Goal: Transaction & Acquisition: Purchase product/service

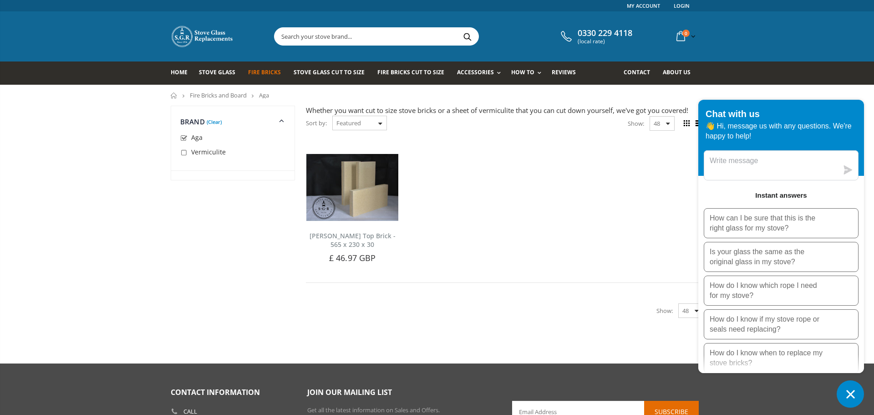
click at [825, 124] on p "👋 Hi, message us with any questions. We're happy to help!" at bounding box center [781, 131] width 151 height 20
click at [858, 393] on button "Chat window" at bounding box center [850, 393] width 27 height 27
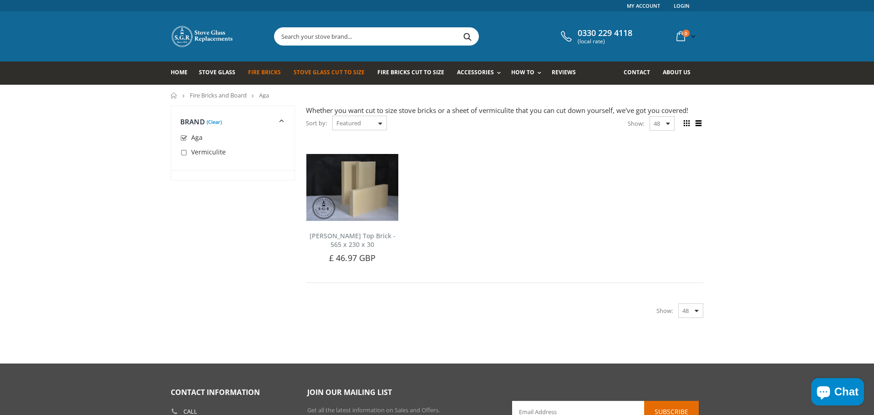
click at [349, 72] on span "Stove Glass Cut To Size" at bounding box center [329, 72] width 71 height 8
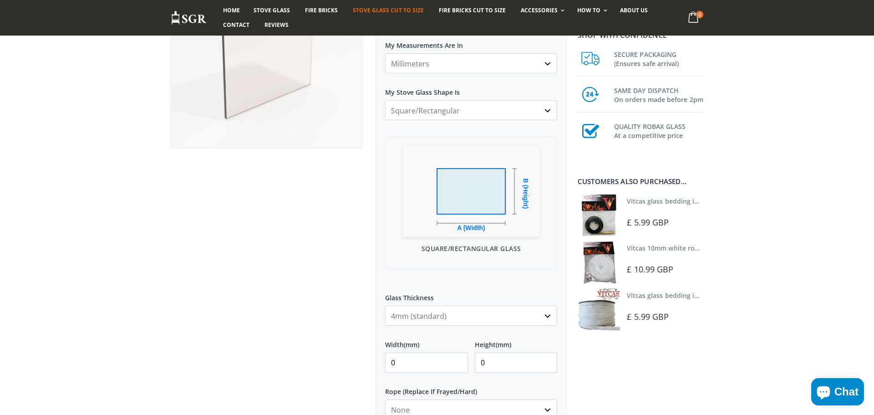
scroll to position [150, 0]
click at [420, 322] on select "4mm (standard) 5mm (gas fires with baffled flue) 3mm (For Use In Stoves With Th…" at bounding box center [471, 315] width 172 height 20
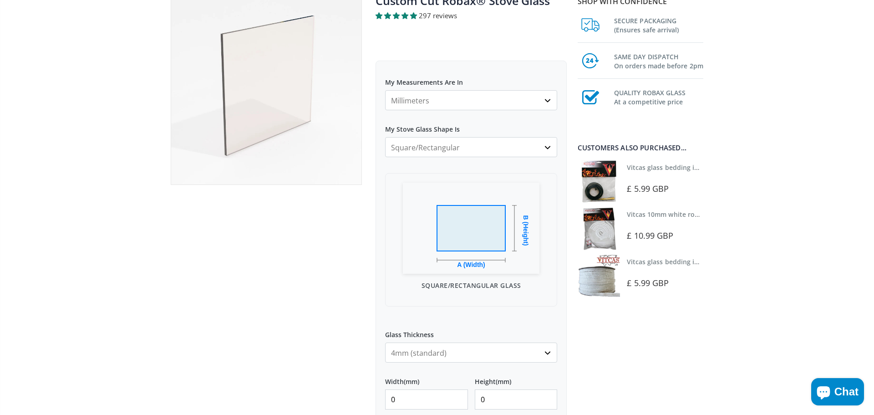
scroll to position [0, 0]
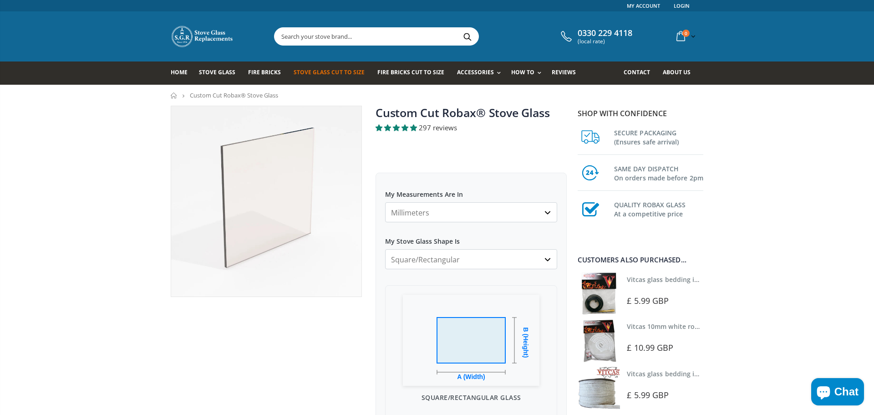
click at [483, 218] on select "Millimeters Centimeters Inches" at bounding box center [471, 212] width 172 height 20
select select "cm"
click at [385, 202] on select "Millimeters Centimeters Inches" at bounding box center [471, 212] width 172 height 20
click at [493, 215] on select "Millimeters Centimeters Inches" at bounding box center [471, 212] width 172 height 20
click at [475, 209] on select "Millimeters Centimeters Inches" at bounding box center [471, 212] width 172 height 20
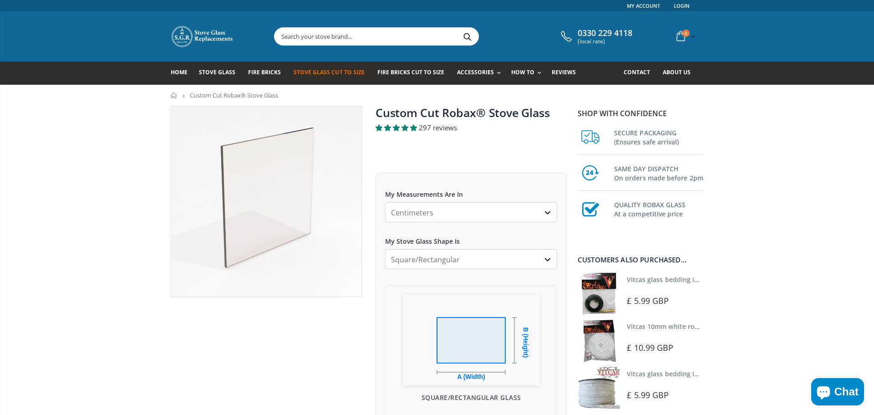
click at [473, 216] on select "Millimeters Centimeters Inches" at bounding box center [471, 212] width 172 height 20
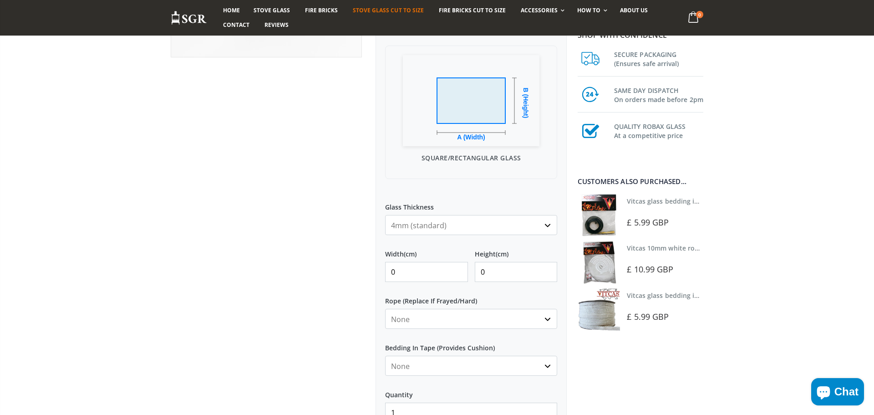
scroll to position [243, 0]
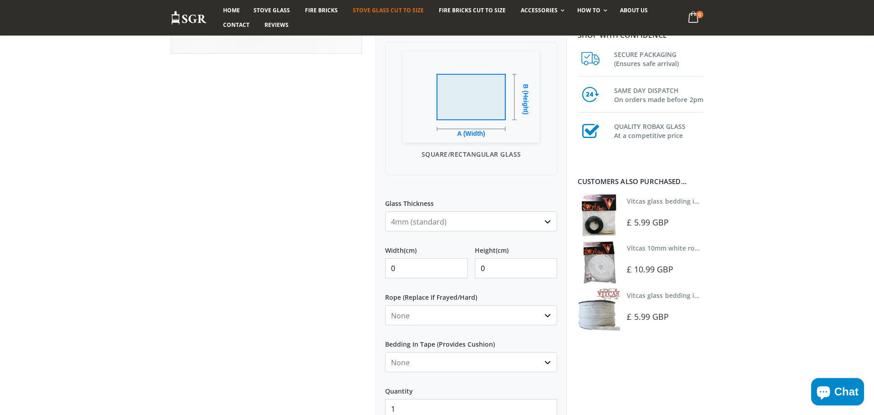
click at [425, 315] on select "None 3mm White 6mm White 8mm White 10mm White 12mm White 6mm Black 8mm Black 10…" at bounding box center [471, 315] width 172 height 20
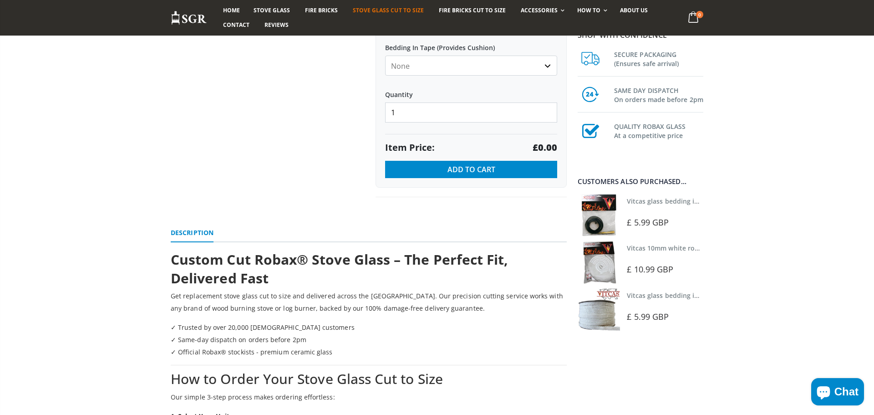
scroll to position [544, 0]
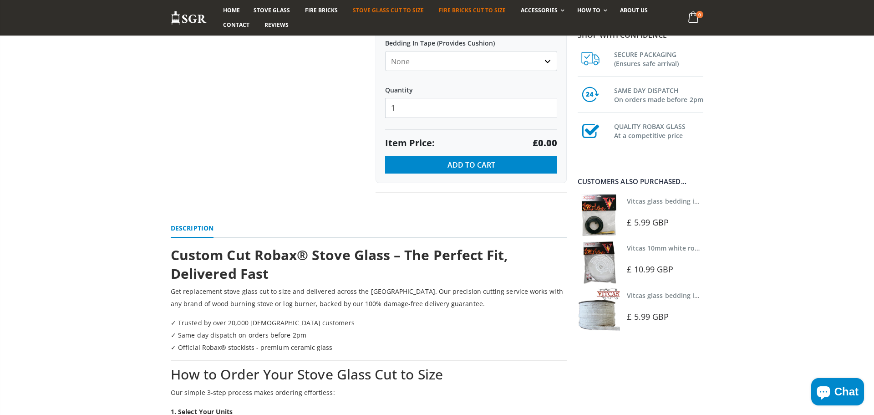
click at [489, 14] on link "Fire Bricks Cut To Size" at bounding box center [472, 10] width 81 height 15
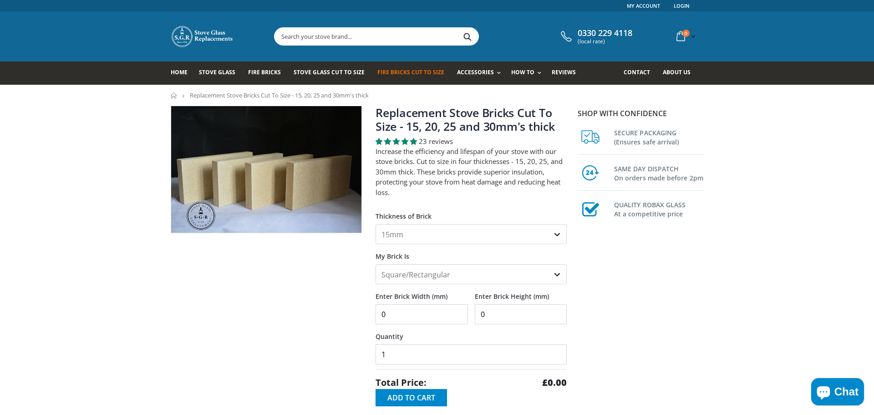
click at [562, 280] on select "Square/Rectangular Shaped (+£8)" at bounding box center [471, 274] width 191 height 20
select select "shaped"
click at [376, 265] on select "Square/Rectangular Shaped (+£8)" at bounding box center [471, 274] width 191 height 20
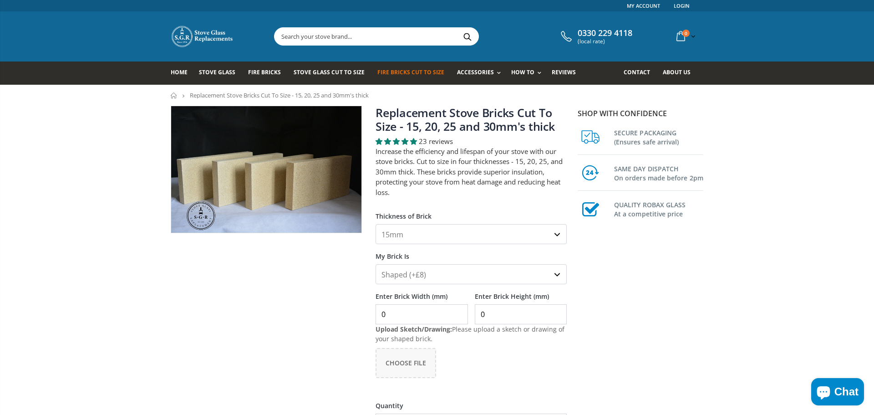
click at [537, 239] on select "15mm 20mm 25mm 30mm" at bounding box center [471, 234] width 191 height 20
click at [837, 396] on span "Chat" at bounding box center [847, 392] width 24 height 14
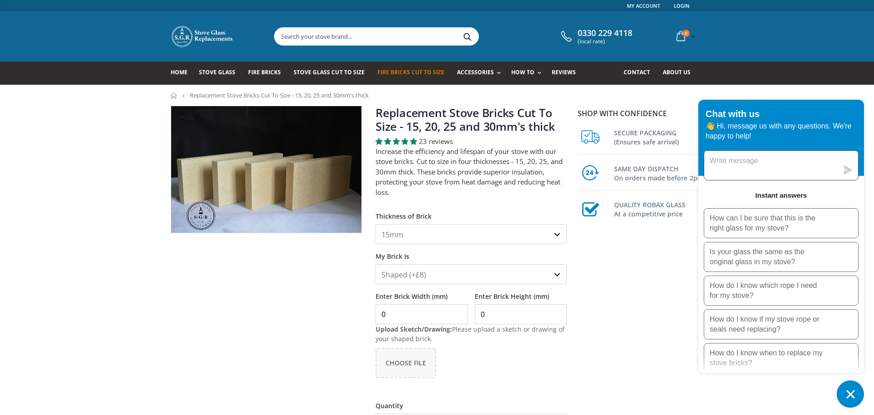
click at [806, 173] on textarea "Message us" at bounding box center [771, 165] width 134 height 29
click at [755, 161] on textarea "Message us" at bounding box center [771, 165] width 134 height 29
click at [755, 162] on textarea "Message us" at bounding box center [771, 165] width 134 height 29
type textarea "Hi [PERSON_NAME],"
